Goal: Information Seeking & Learning: Learn about a topic

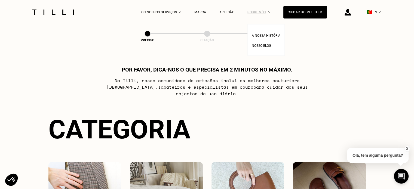
click at [259, 12] on div "Sobre nós" at bounding box center [259, 12] width 23 height 24
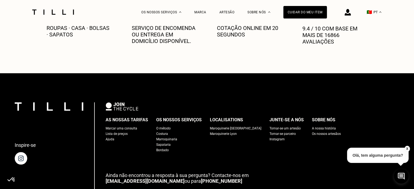
scroll to position [609, 0]
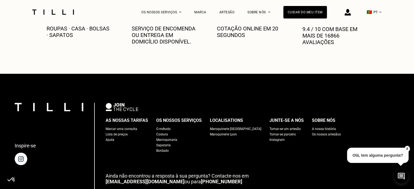
click at [126, 134] on div "Lista de preços" at bounding box center [117, 134] width 22 height 5
select select "FR"
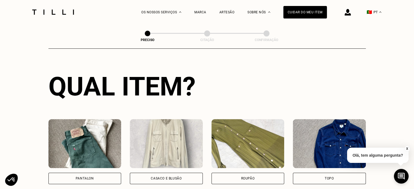
scroll to position [184, 0]
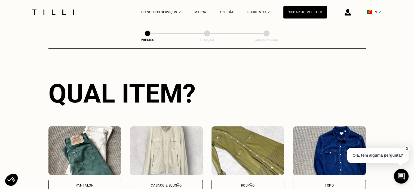
scroll to position [83, 0]
